Goal: Navigation & Orientation: Go to known website

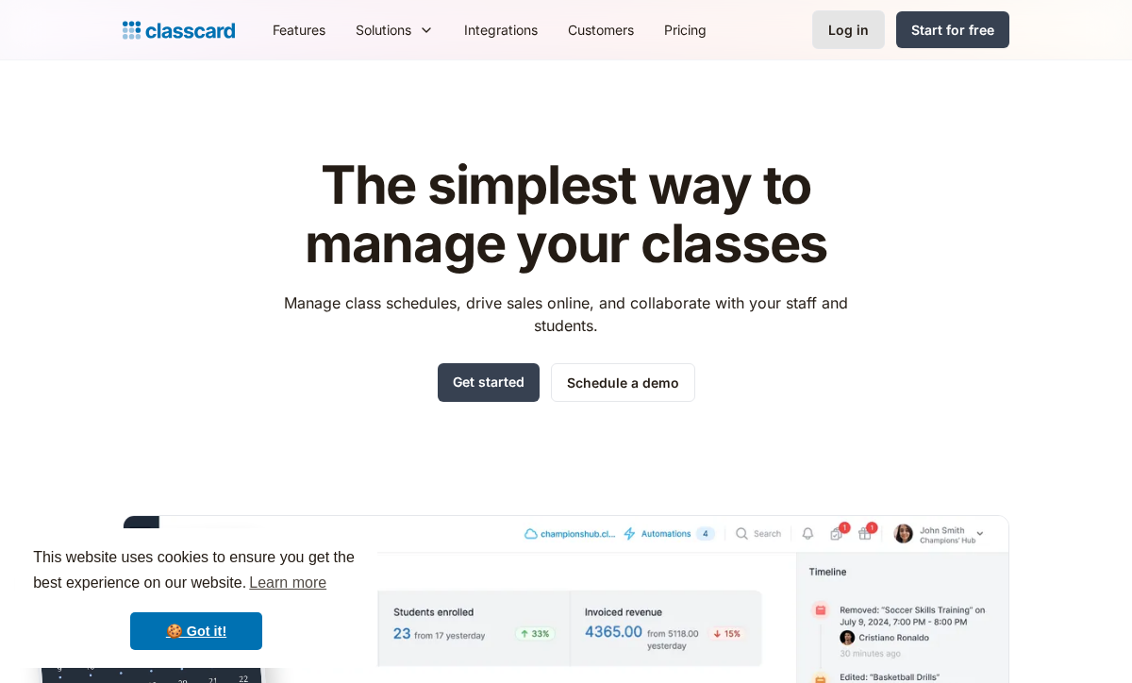
click at [840, 34] on div "Log in" at bounding box center [848, 30] width 41 height 20
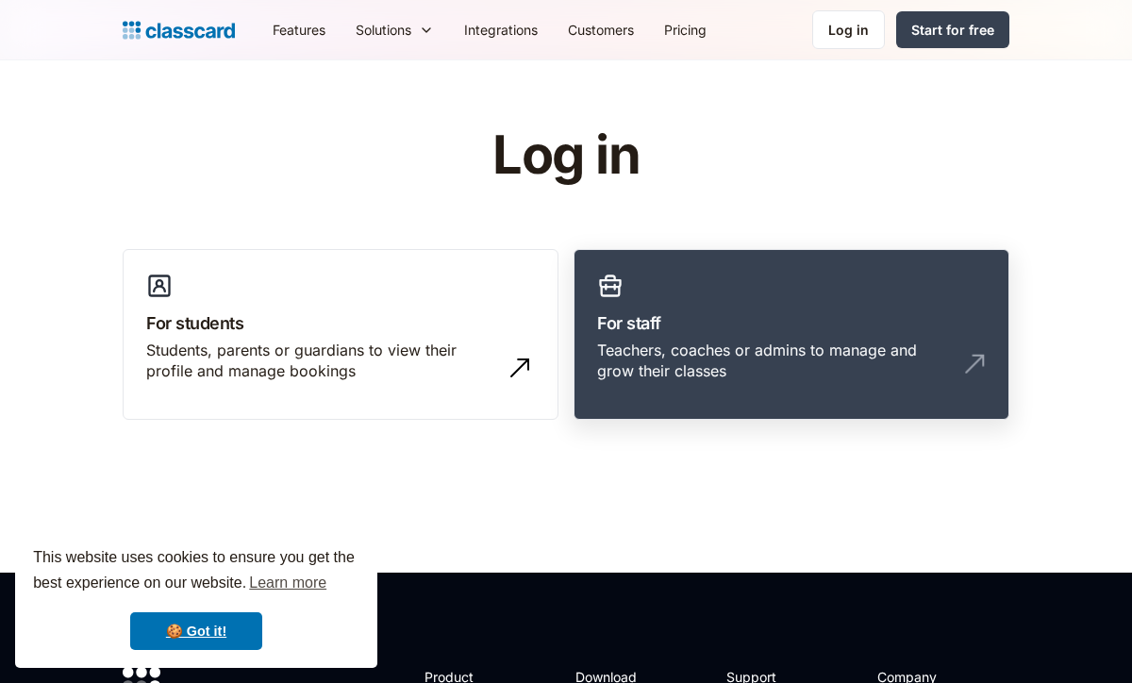
click at [717, 385] on div "Teachers, coaches or admins to manage and grow their classes" at bounding box center [791, 368] width 389 height 58
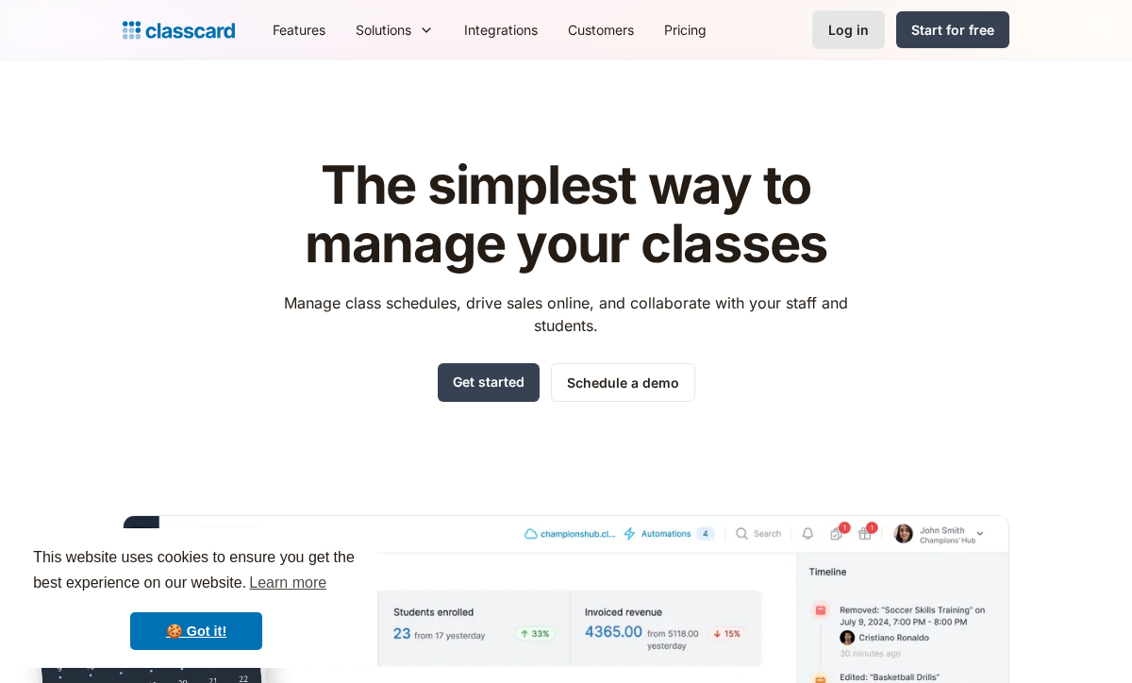
click at [842, 35] on div "Log in" at bounding box center [848, 30] width 41 height 20
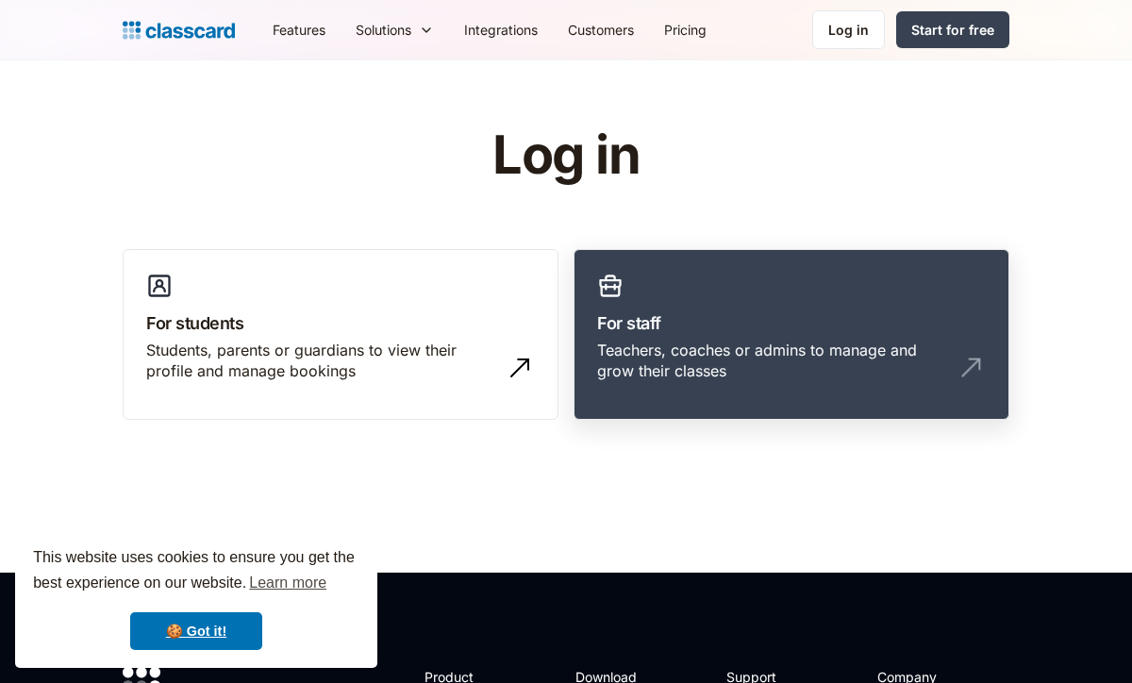
click at [760, 321] on h3 "For staff" at bounding box center [791, 322] width 389 height 25
